Goal: Check status: Check status

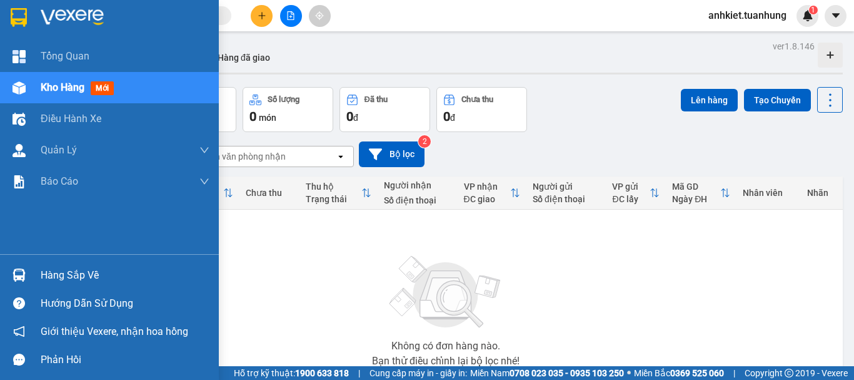
click at [131, 275] on div "Hàng sắp về" at bounding box center [125, 275] width 169 height 19
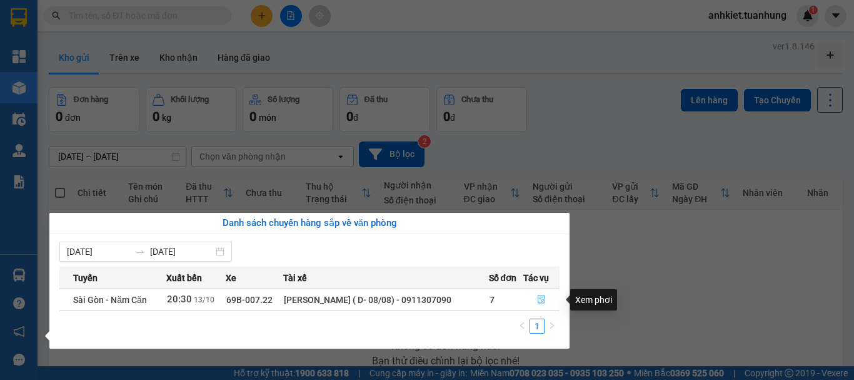
click at [543, 297] on icon "file-done" at bounding box center [542, 299] width 8 height 9
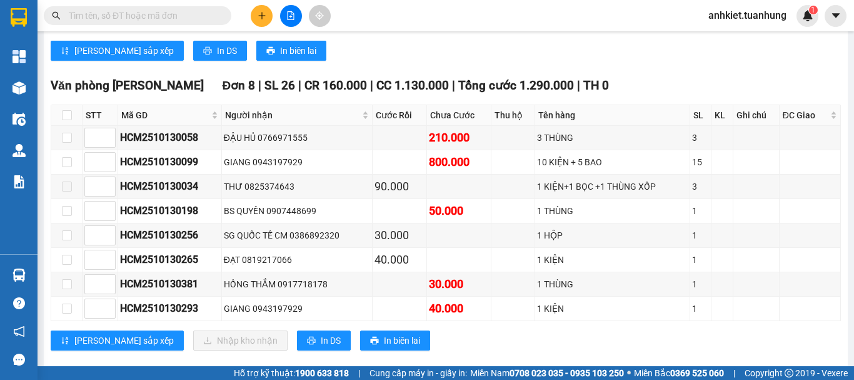
scroll to position [5079, 0]
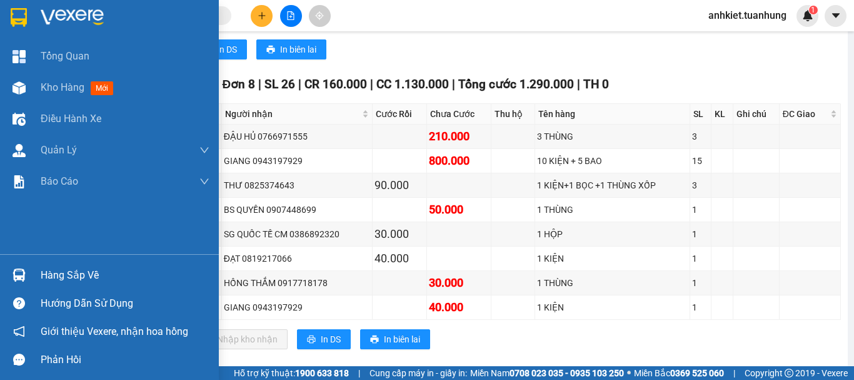
click at [63, 275] on div "Hàng sắp về" at bounding box center [125, 275] width 169 height 19
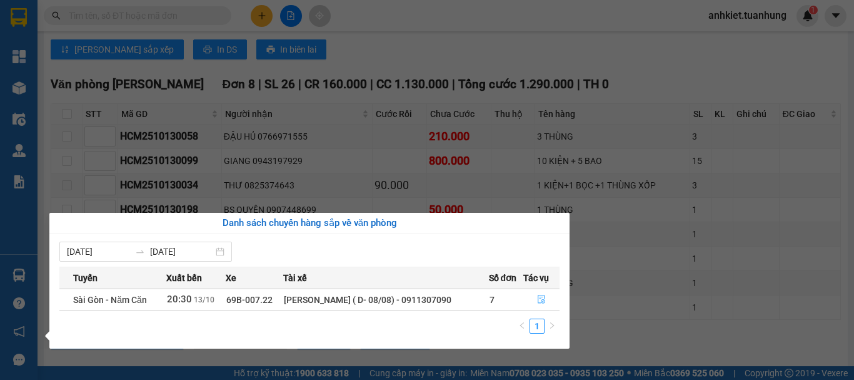
click at [545, 304] on span "file-done" at bounding box center [541, 300] width 9 height 10
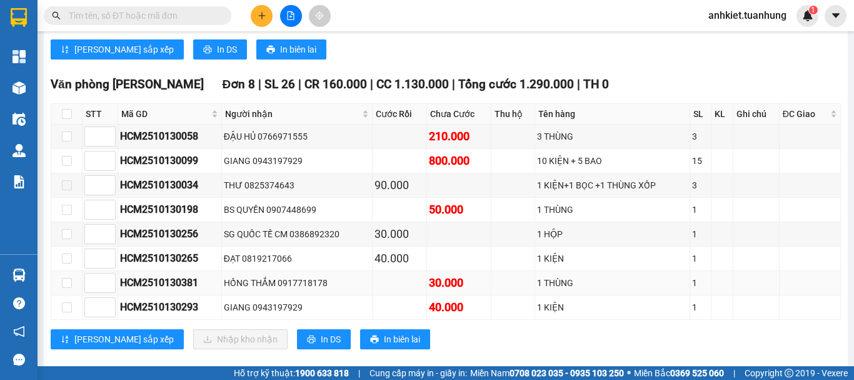
click at [543, 290] on div "1 THÙNG" at bounding box center [612, 283] width 151 height 14
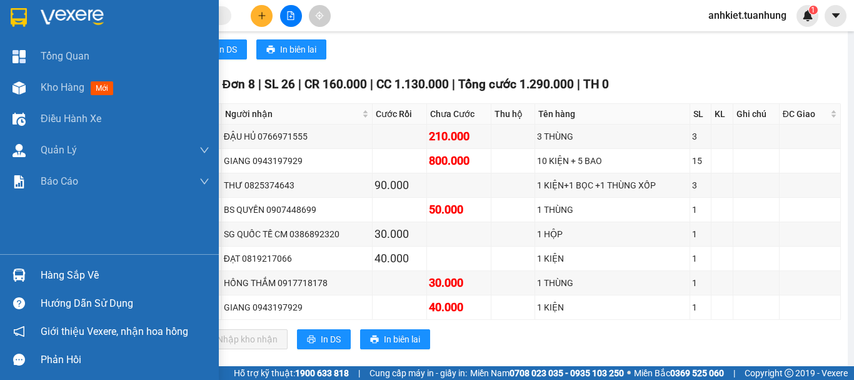
click at [77, 280] on div "Hàng sắp về" at bounding box center [125, 275] width 169 height 19
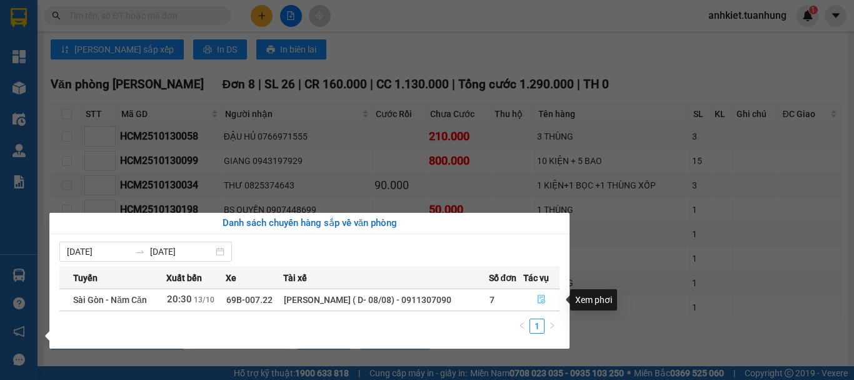
click at [545, 296] on icon "file-done" at bounding box center [542, 299] width 8 height 9
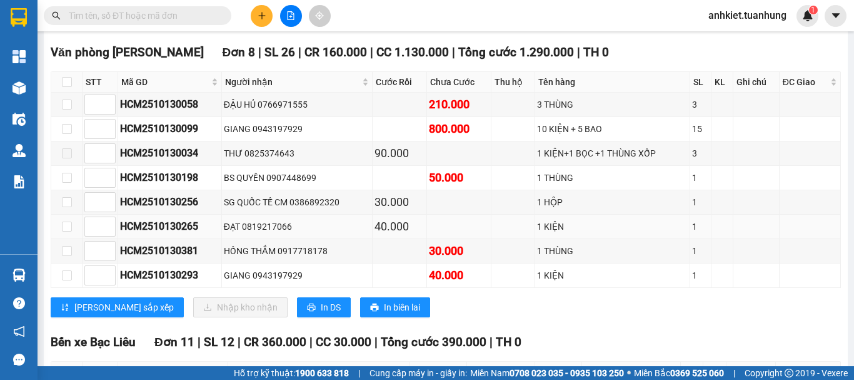
scroll to position [5141, 0]
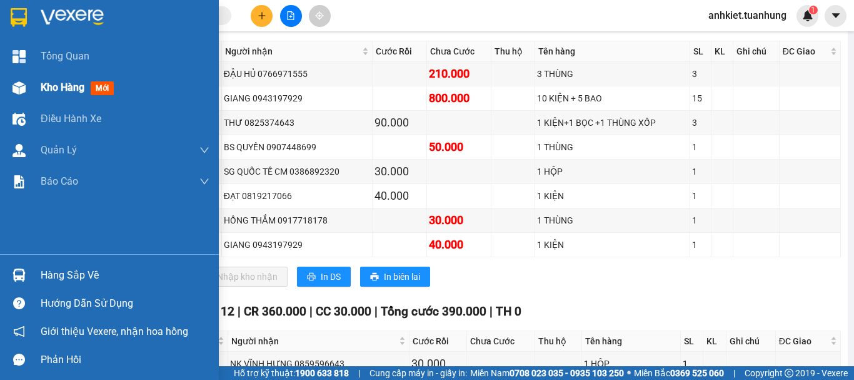
click at [83, 80] on div "Kho hàng mới" at bounding box center [80, 87] width 78 height 16
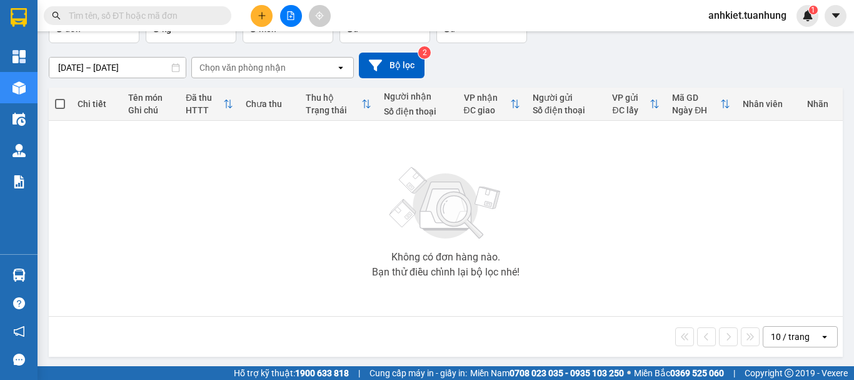
scroll to position [91, 0]
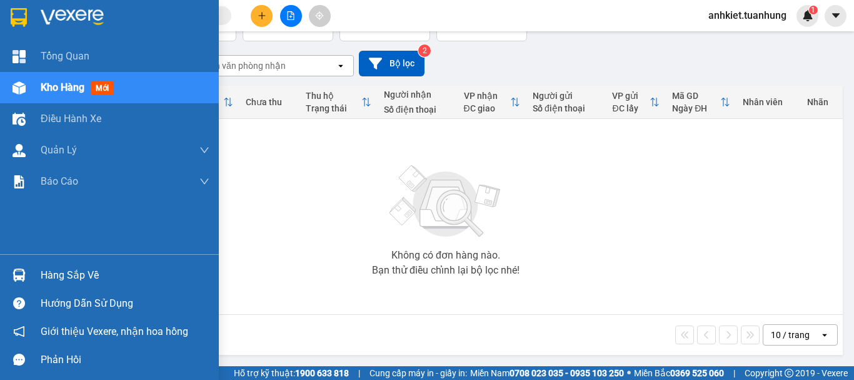
click at [62, 269] on div "Hàng sắp về" at bounding box center [125, 275] width 169 height 19
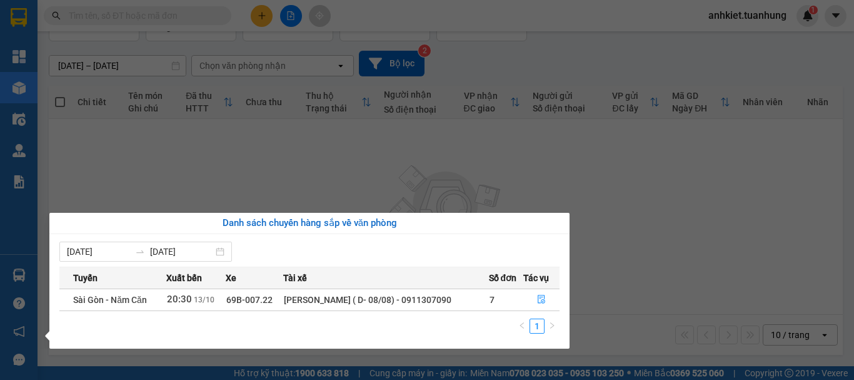
click at [341, 179] on section "Kết quả tìm kiếm ( 18 ) Bộ lọc Mã ĐH Trạng thái Món hàng Thu hộ Tổng cước Chưa …" at bounding box center [427, 190] width 854 height 380
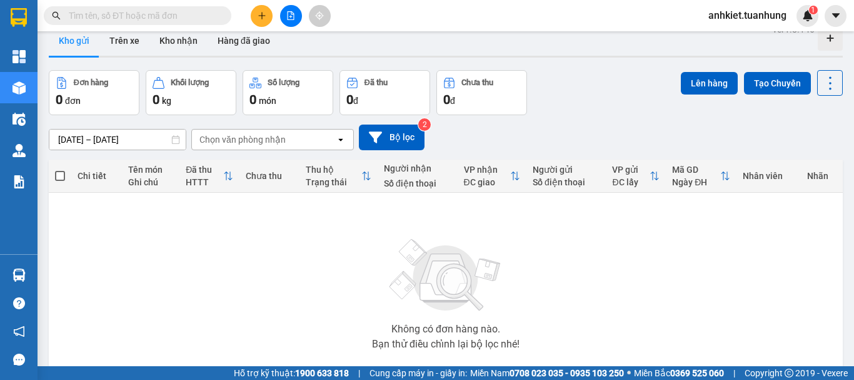
scroll to position [0, 0]
